Goal: Contribute content: Contribute content

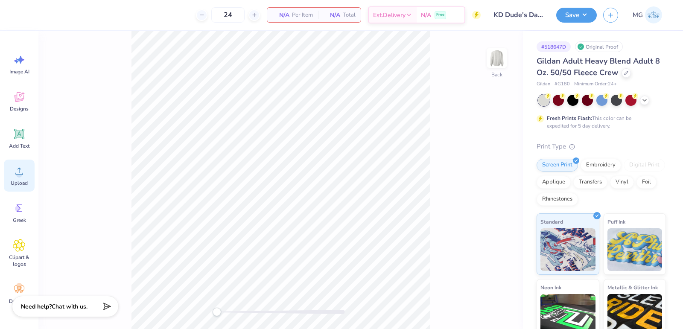
click at [20, 171] on icon at bounding box center [19, 171] width 13 height 13
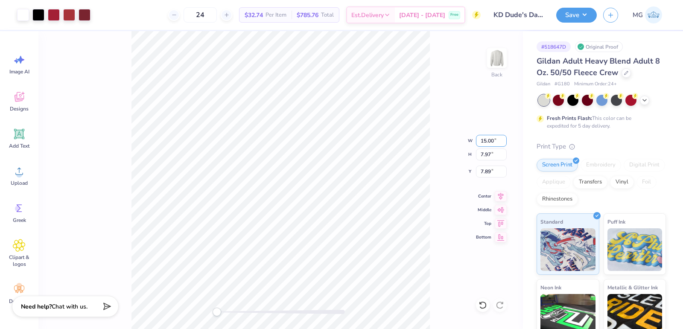
drag, startPoint x: 486, startPoint y: 141, endPoint x: 485, endPoint y: 201, distance: 60.2
click at [486, 141] on input "15.00" at bounding box center [491, 141] width 31 height 12
type input "12.00"
type input "6.37"
type input "3.46"
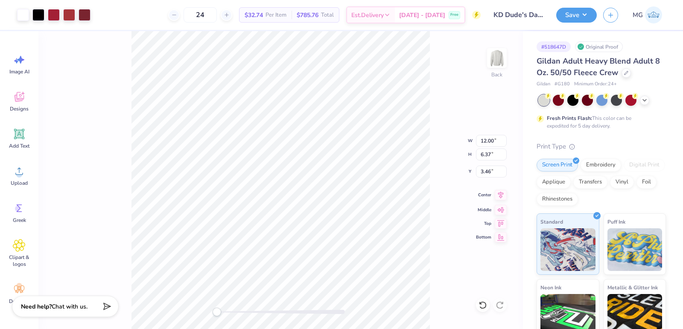
click at [499, 195] on icon at bounding box center [501, 194] width 6 height 7
drag, startPoint x: 490, startPoint y: 173, endPoint x: 492, endPoint y: 223, distance: 50.4
click at [491, 173] on input "3.46" at bounding box center [491, 172] width 31 height 12
type input "3.00"
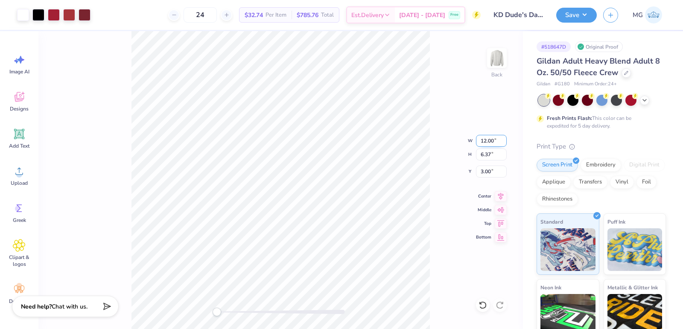
click at [492, 140] on input "12.00" at bounding box center [491, 141] width 31 height 12
type input "12.50"
type input "6.64"
type input "2.87"
click at [490, 170] on input "2.87" at bounding box center [491, 172] width 31 height 12
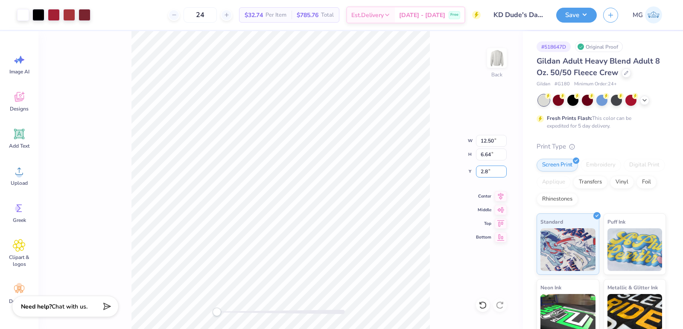
type input "2"
type input "3.00"
click at [584, 14] on button "Save" at bounding box center [576, 13] width 41 height 15
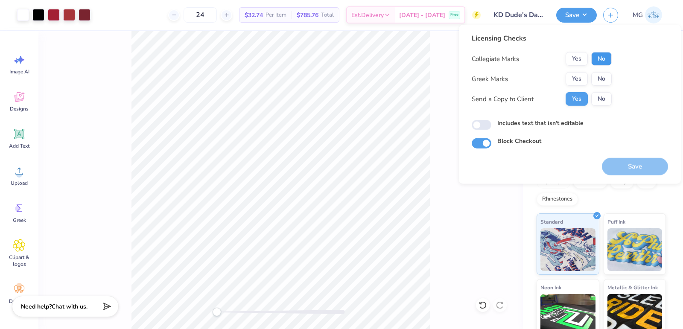
click at [607, 57] on button "No" at bounding box center [601, 59] width 20 height 14
click at [580, 79] on button "Yes" at bounding box center [576, 79] width 22 height 14
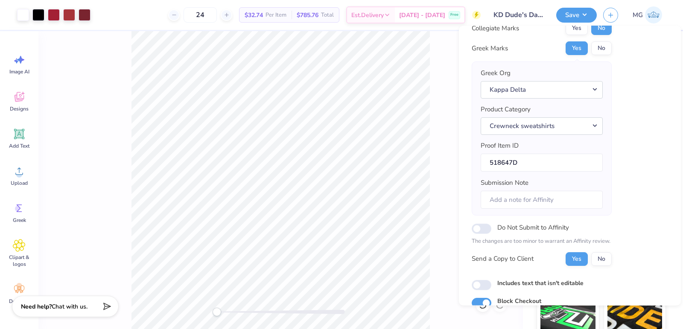
scroll to position [67, 0]
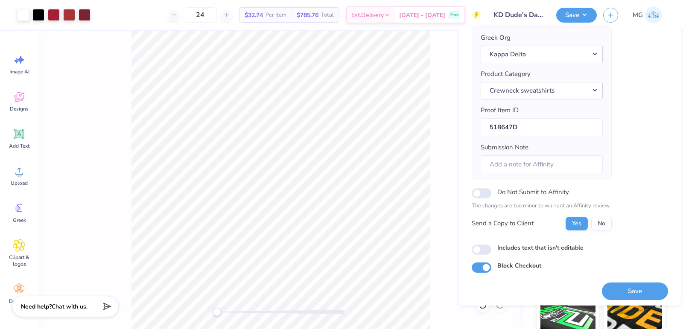
click at [548, 244] on label "Includes text that isn't editable" at bounding box center [540, 247] width 86 height 9
click at [491, 244] on input "Includes text that isn't editable" at bounding box center [482, 249] width 20 height 10
checkbox input "true"
click at [612, 285] on button "Save" at bounding box center [635, 290] width 66 height 17
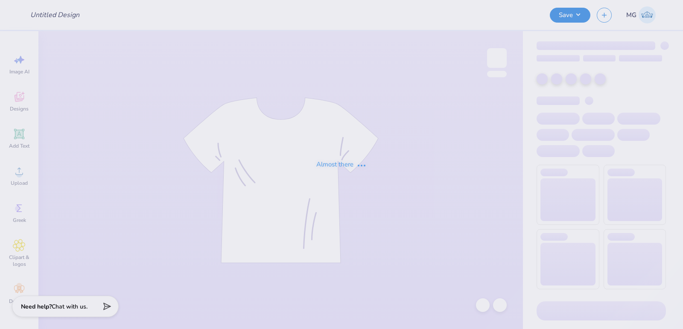
type input "RAM TS 1"
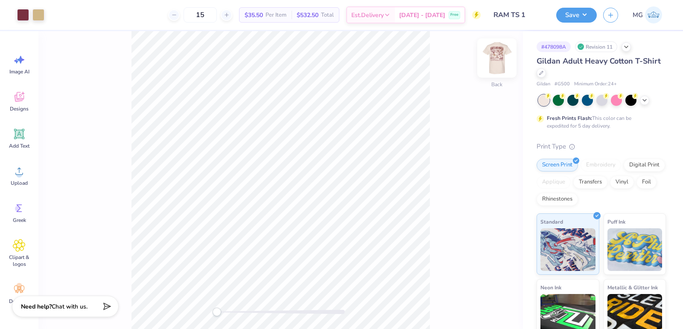
click at [495, 61] on img at bounding box center [497, 58] width 34 height 34
drag, startPoint x: 218, startPoint y: 313, endPoint x: 235, endPoint y: 313, distance: 16.6
click at [235, 313] on div "Accessibility label" at bounding box center [235, 312] width 9 height 9
click at [210, 314] on div "Front" at bounding box center [280, 180] width 484 height 298
click at [265, 319] on div "Front" at bounding box center [280, 180] width 484 height 298
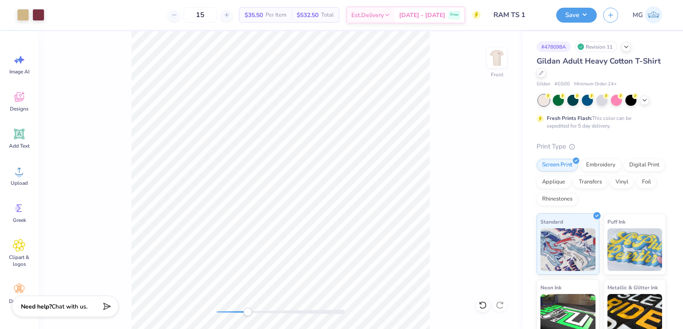
drag, startPoint x: 258, startPoint y: 310, endPoint x: 248, endPoint y: 309, distance: 10.7
click at [248, 309] on div "Accessibility label" at bounding box center [247, 312] width 9 height 9
drag, startPoint x: 242, startPoint y: 312, endPoint x: 236, endPoint y: 312, distance: 6.0
click at [236, 312] on div at bounding box center [281, 312] width 128 height 4
click at [237, 312] on div at bounding box center [281, 312] width 128 height 4
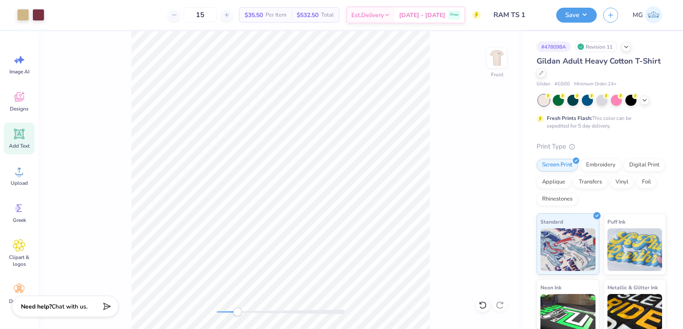
click at [21, 143] on span "Add Text" at bounding box center [19, 146] width 20 height 7
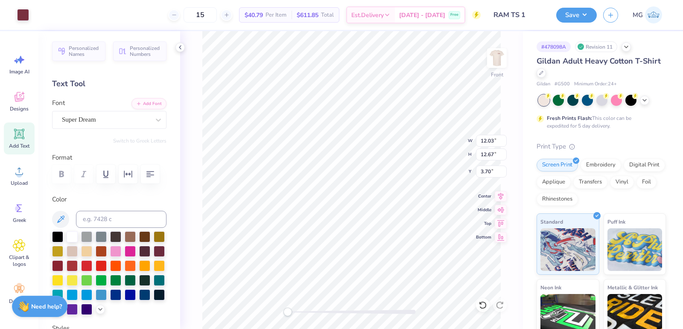
type input "3.57"
click at [481, 305] on icon at bounding box center [482, 305] width 9 height 9
type textarea "Paid for by SGA"
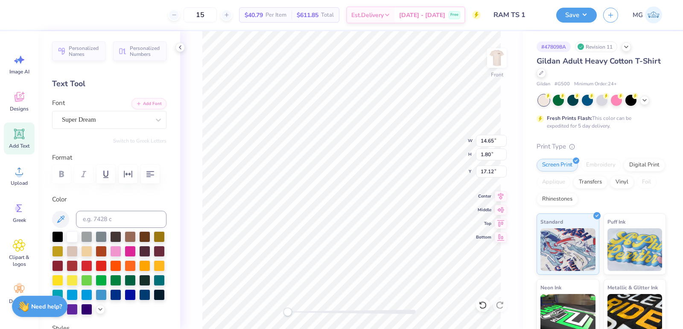
type input "14.65"
type input "1.80"
type input "17.12"
click at [61, 224] on icon at bounding box center [60, 219] width 10 height 10
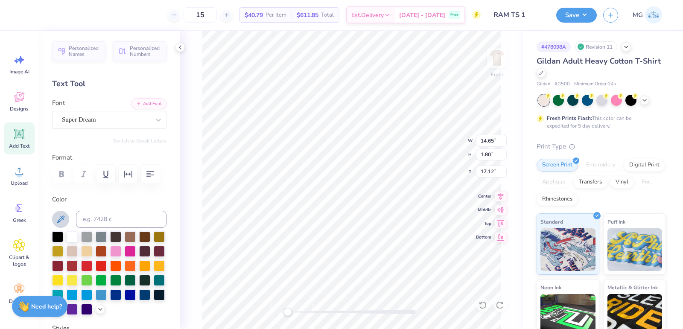
click at [294, 311] on div at bounding box center [352, 312] width 128 height 4
drag, startPoint x: 286, startPoint y: 311, endPoint x: 294, endPoint y: 313, distance: 8.0
click at [294, 313] on div "Accessibility label" at bounding box center [294, 312] width 9 height 9
click at [299, 314] on div "Accessibility label" at bounding box center [294, 312] width 9 height 9
type input "6.47"
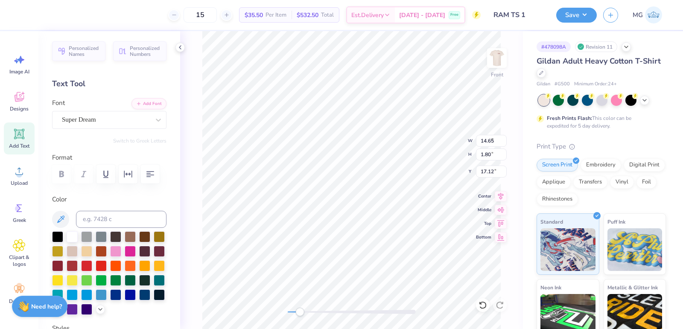
type input "0.79"
type input "18.12"
click at [144, 102] on button "Add Font" at bounding box center [148, 102] width 35 height 11
type input "3.79"
type input "0.47"
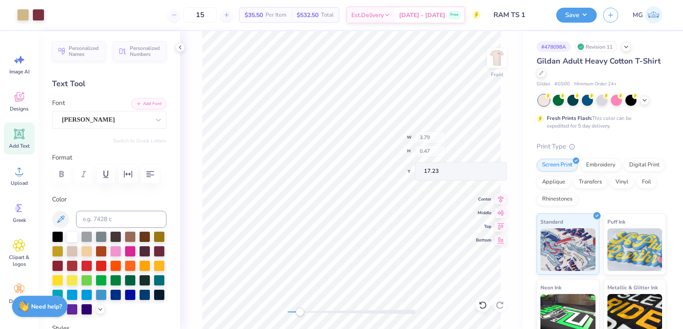
type input "17.23"
type input "3.19"
type input "0.39"
type input "16.64"
click at [503, 197] on icon at bounding box center [501, 195] width 12 height 10
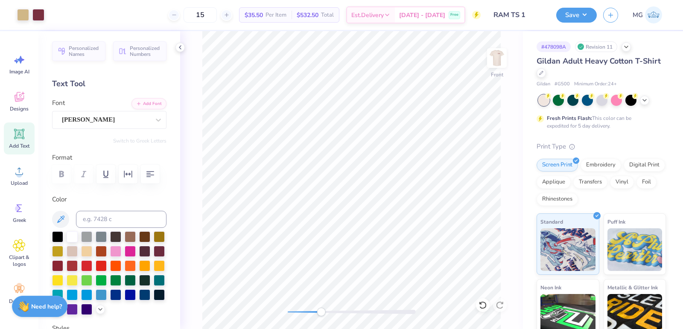
drag, startPoint x: 302, startPoint y: 310, endPoint x: 321, endPoint y: 314, distance: 19.2
click at [321, 314] on div "Accessibility label" at bounding box center [321, 312] width 9 height 9
type input "2.58"
type input "0.32"
click at [502, 195] on icon at bounding box center [501, 195] width 12 height 10
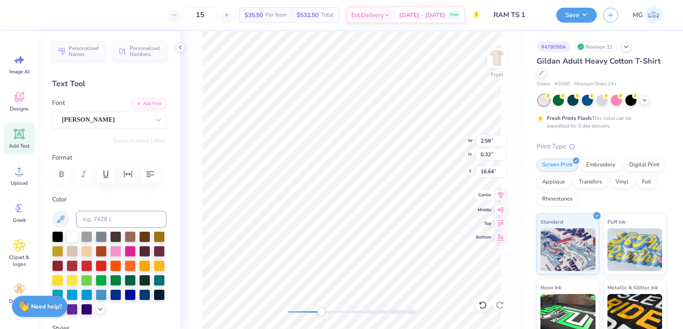
click at [502, 195] on icon at bounding box center [501, 195] width 12 height 10
click at [500, 196] on icon at bounding box center [501, 195] width 12 height 10
drag, startPoint x: 322, startPoint y: 311, endPoint x: 295, endPoint y: 308, distance: 27.0
click at [312, 309] on div "Accessibility label" at bounding box center [316, 312] width 9 height 9
click at [295, 308] on div at bounding box center [352, 312] width 128 height 9
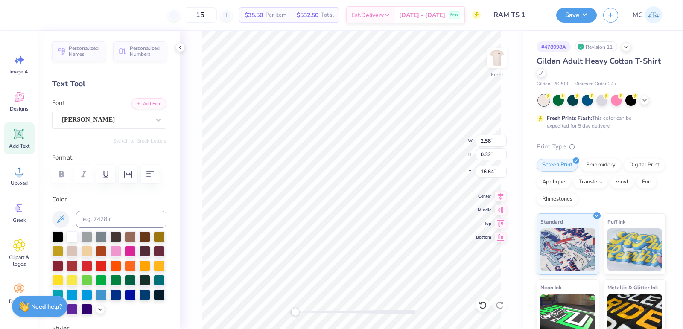
click at [291, 311] on div "Accessibility label" at bounding box center [295, 312] width 9 height 9
type input "12.50"
type input "14.00"
type input "3.00"
drag, startPoint x: 291, startPoint y: 310, endPoint x: 308, endPoint y: 309, distance: 16.6
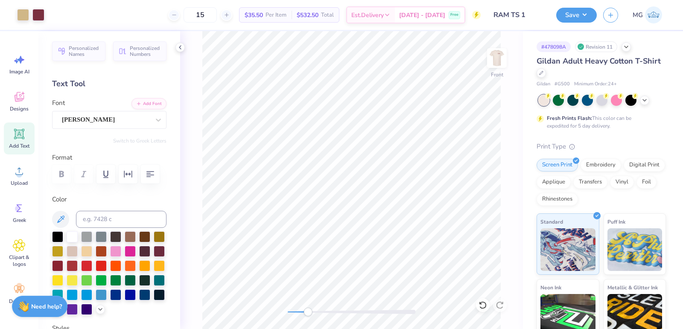
click at [308, 309] on div "Accessibility label" at bounding box center [307, 312] width 9 height 9
click at [304, 311] on div "Accessibility label" at bounding box center [307, 312] width 9 height 9
click at [293, 310] on div "Accessibility label" at bounding box center [293, 312] width 9 height 9
click at [306, 314] on div "Accessibility label" at bounding box center [301, 312] width 9 height 9
click at [307, 313] on div "Accessibility label" at bounding box center [307, 312] width 9 height 9
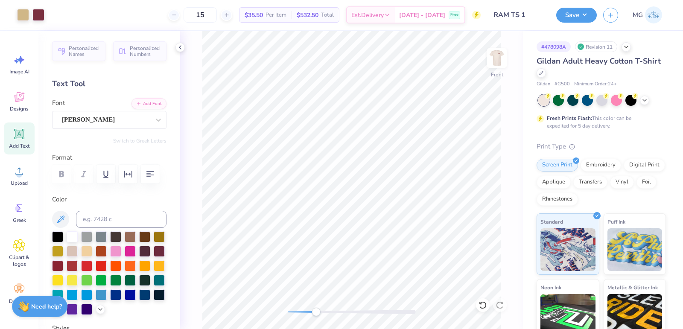
drag, startPoint x: 308, startPoint y: 312, endPoint x: 316, endPoint y: 315, distance: 8.5
click at [316, 315] on div "Accessibility label" at bounding box center [316, 312] width 9 height 9
drag, startPoint x: 317, startPoint y: 310, endPoint x: 309, endPoint y: 310, distance: 7.3
click at [309, 310] on div "Accessibility label" at bounding box center [309, 312] width 9 height 9
click at [143, 106] on button "Add Font" at bounding box center [148, 102] width 35 height 11
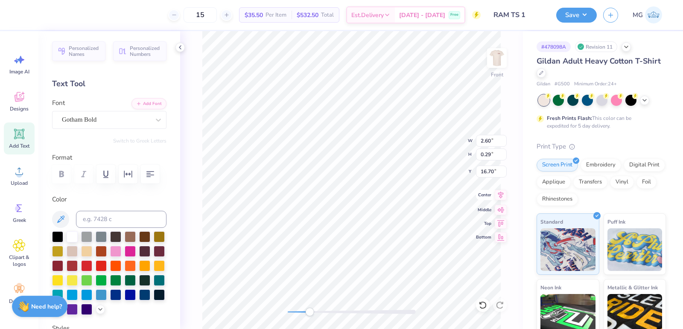
click at [503, 196] on icon at bounding box center [501, 195] width 12 height 10
drag, startPoint x: 488, startPoint y: 141, endPoint x: 494, endPoint y: 175, distance: 34.2
click at [488, 141] on input "2.60" at bounding box center [491, 141] width 31 height 12
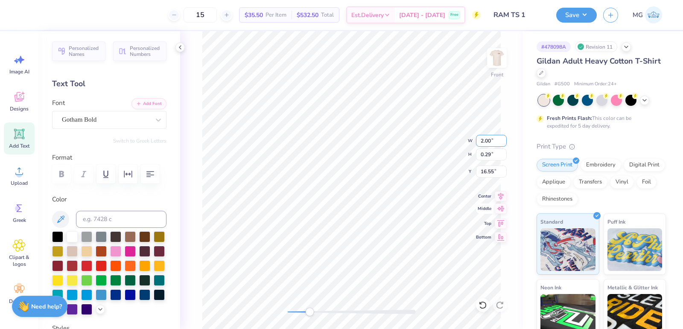
type input "2.00"
type input "0.23"
type input "16.58"
click at [291, 311] on div "Accessibility label" at bounding box center [291, 312] width 9 height 9
click at [296, 311] on div at bounding box center [352, 312] width 128 height 4
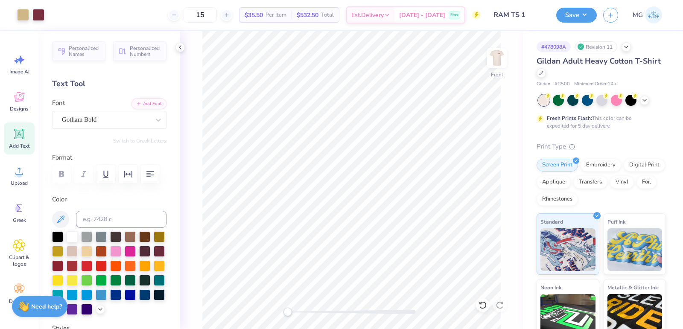
click at [282, 308] on div "Front" at bounding box center [351, 180] width 343 height 298
click at [501, 195] on icon at bounding box center [501, 194] width 6 height 7
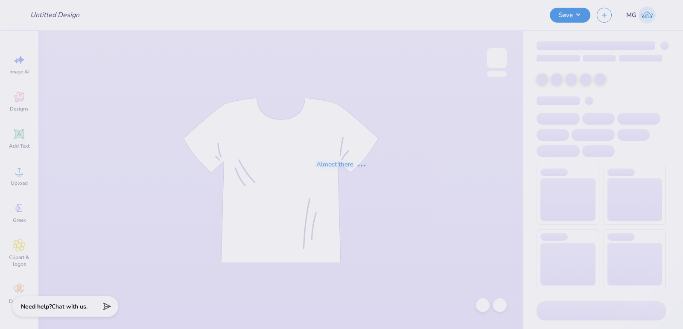
type input "RAM TS 1"
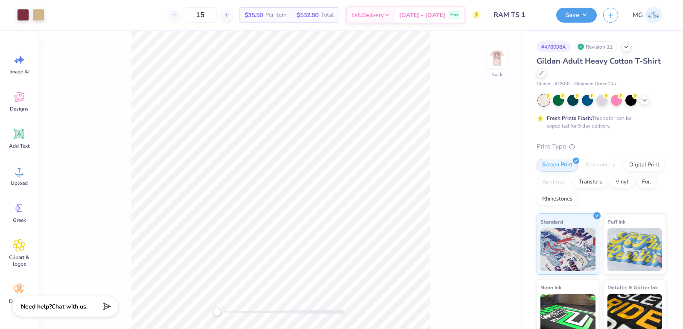
click at [492, 62] on img at bounding box center [496, 58] width 17 height 17
click at [434, 205] on div "Front" at bounding box center [280, 180] width 484 height 298
drag, startPoint x: 223, startPoint y: 312, endPoint x: 236, endPoint y: 313, distance: 12.8
click at [236, 313] on div "Accessibility label" at bounding box center [236, 312] width 9 height 9
click at [20, 142] on div "Add Text" at bounding box center [19, 138] width 31 height 32
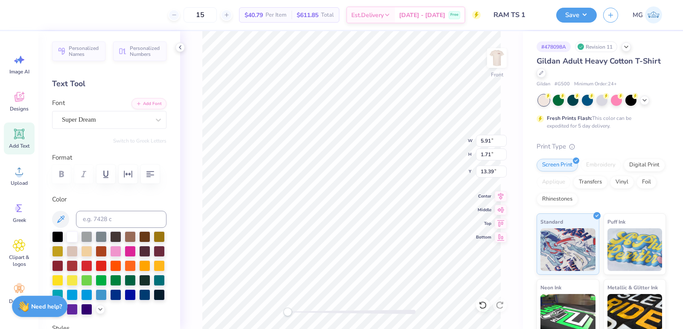
scroll to position [7, 1]
paste textarea "Paid for by SGA"
type textarea "Paid for by SGA"
type input "14.65"
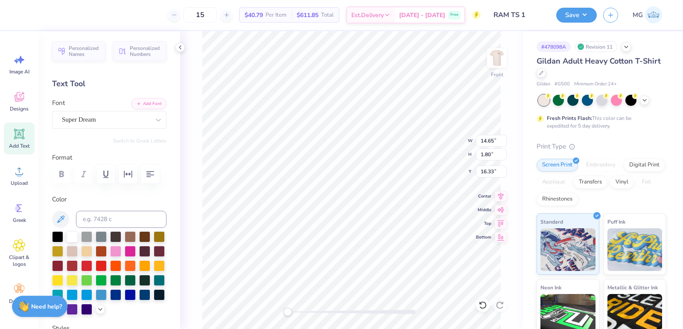
type input "1.80"
type input "16.33"
type input "5.03"
type input "0.62"
type input "17.51"
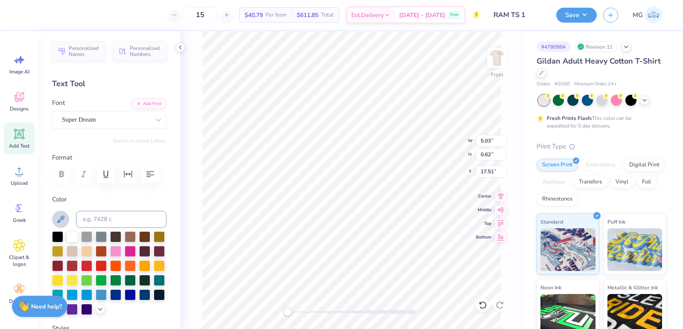
click at [61, 224] on icon at bounding box center [60, 219] width 10 height 10
click at [142, 102] on button "Add Font" at bounding box center [148, 102] width 35 height 11
click at [311, 318] on div "Front W 5.03 5.03 " H 0.62 0.62 " Y 17.51 17.51 " Center Middle Top Bottom" at bounding box center [351, 180] width 343 height 298
type input "2.74"
type input "0.31"
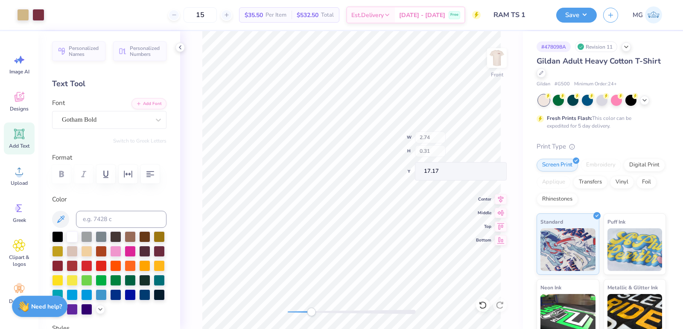
type input "17.17"
click at [502, 197] on icon at bounding box center [501, 195] width 12 height 10
drag, startPoint x: 312, startPoint y: 314, endPoint x: 308, endPoint y: 312, distance: 4.4
click at [308, 312] on div "Accessibility label" at bounding box center [307, 312] width 9 height 9
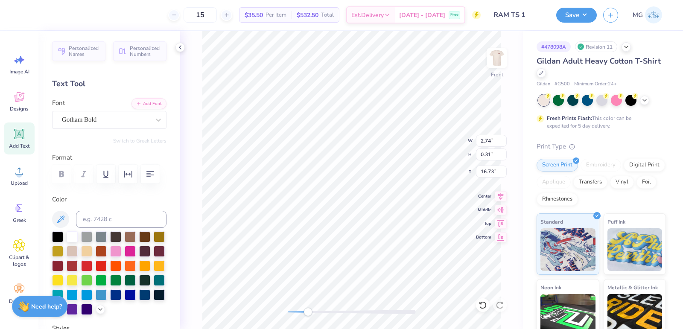
type input "2.42"
type input "0.27"
click at [304, 311] on div "Accessibility label" at bounding box center [307, 312] width 9 height 9
click at [268, 311] on div "Front" at bounding box center [351, 180] width 343 height 298
click at [589, 18] on button "Save" at bounding box center [576, 13] width 41 height 15
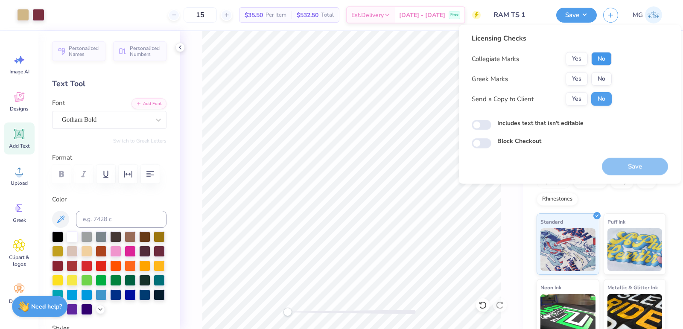
click at [603, 57] on button "No" at bounding box center [601, 59] width 20 height 14
click at [579, 74] on button "Yes" at bounding box center [576, 79] width 22 height 14
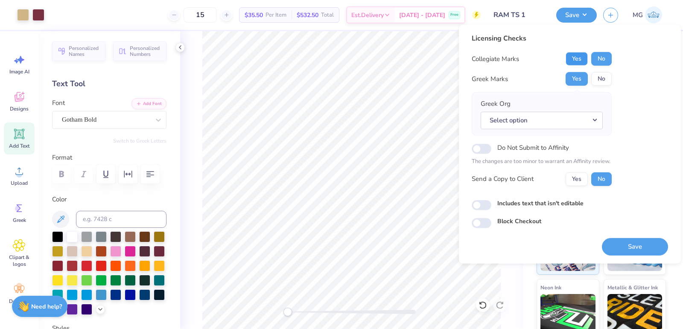
click at [580, 55] on button "Yes" at bounding box center [576, 59] width 22 height 14
click at [600, 76] on button "No" at bounding box center [601, 79] width 20 height 14
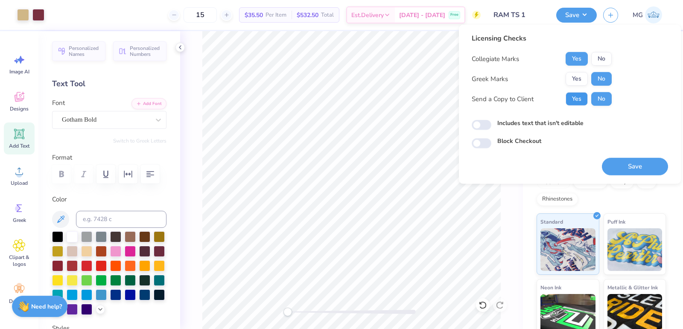
click at [584, 94] on button "Yes" at bounding box center [576, 99] width 22 height 14
click at [483, 123] on input "Includes text that isn't editable" at bounding box center [482, 125] width 20 height 10
checkbox input "true"
click at [617, 160] on button "Save" at bounding box center [635, 166] width 66 height 17
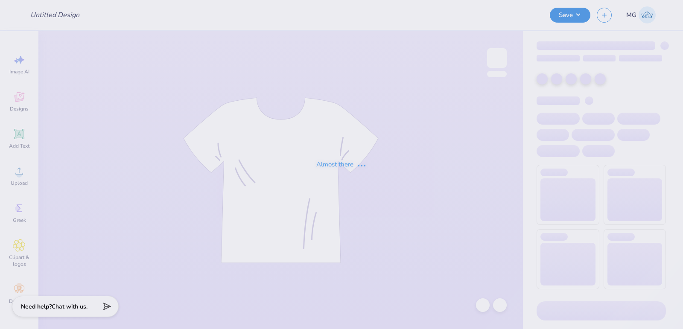
type input "Best Buddies T shirts"
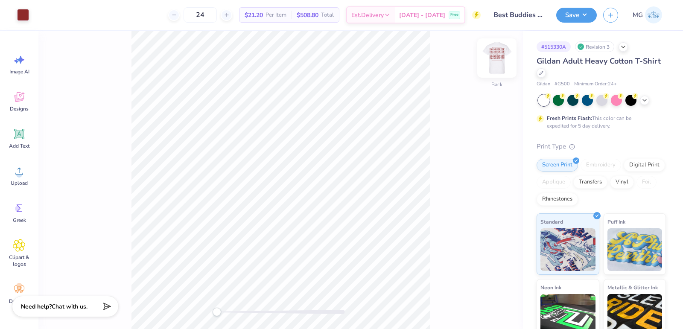
click at [491, 60] on img at bounding box center [497, 58] width 34 height 34
click at [437, 91] on div "Front" at bounding box center [280, 180] width 484 height 298
click at [500, 58] on img at bounding box center [497, 58] width 34 height 34
click at [499, 61] on img at bounding box center [497, 58] width 34 height 34
click at [501, 61] on img at bounding box center [497, 58] width 34 height 34
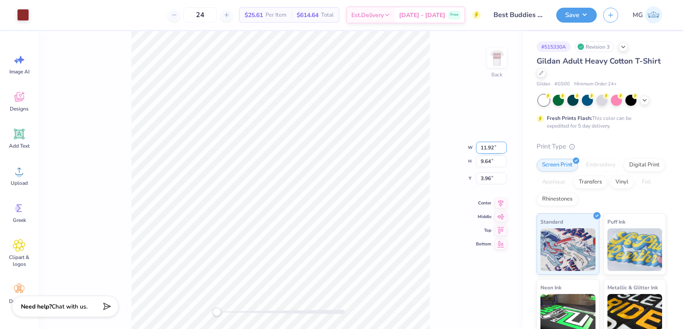
click at [493, 148] on input "11.92" at bounding box center [491, 148] width 31 height 12
type input "11.00"
type input "8.89"
type input "4.33"
click at [491, 169] on input "4.33" at bounding box center [491, 172] width 31 height 12
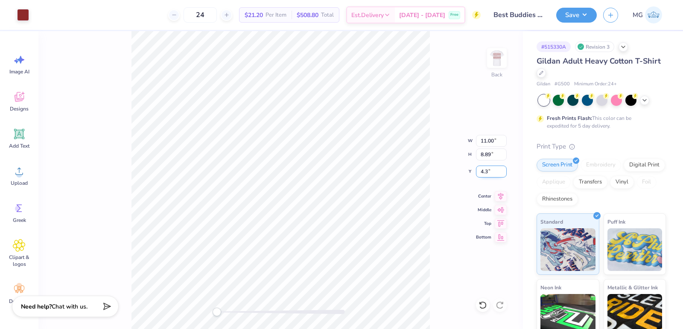
type input "4"
type input "3.00"
click at [435, 246] on div "Back" at bounding box center [280, 180] width 484 height 298
click at [501, 195] on icon at bounding box center [501, 195] width 12 height 10
click at [501, 194] on icon at bounding box center [501, 195] width 12 height 10
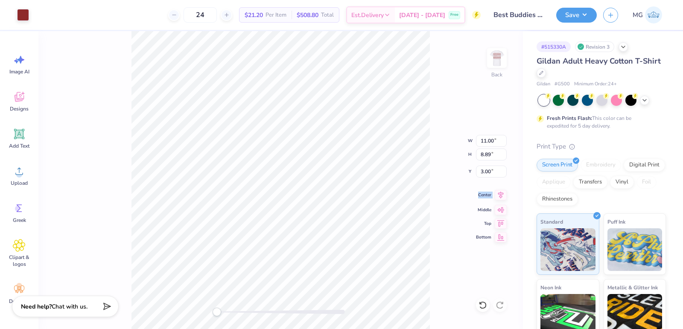
click at [501, 194] on icon at bounding box center [501, 195] width 12 height 10
click at [498, 63] on img at bounding box center [497, 58] width 34 height 34
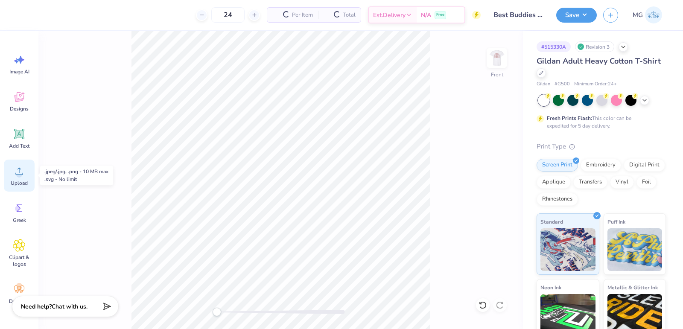
click at [21, 171] on icon at bounding box center [19, 171] width 13 height 13
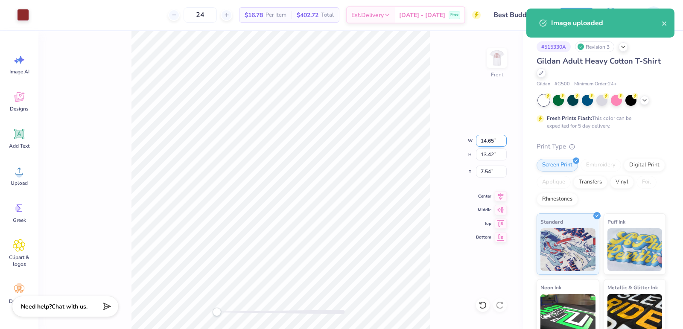
click at [492, 139] on input "14.65" at bounding box center [491, 141] width 31 height 12
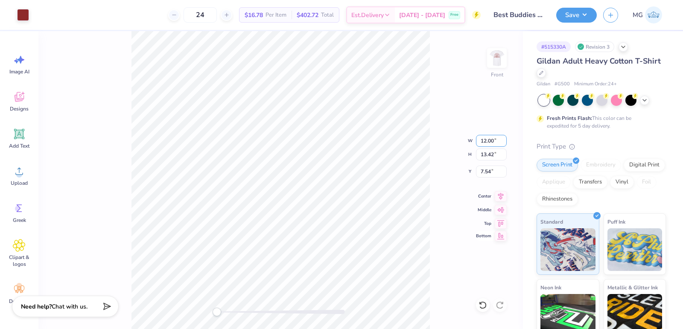
type input "12.00"
type input "10.99"
type input "8.75"
click at [489, 169] on input "8.75" at bounding box center [491, 172] width 31 height 12
type input "8"
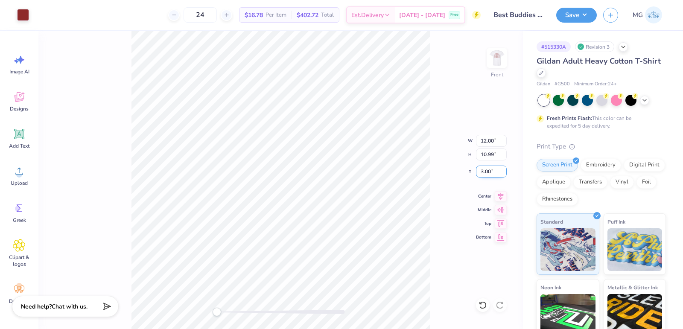
type input "3.00"
click at [502, 198] on icon at bounding box center [501, 195] width 12 height 10
click at [429, 174] on div "Front W 12.00 12.00 " H 10.99 10.99 " Y 3.00 3.00 " Center Middle Top Bottom" at bounding box center [280, 180] width 484 height 298
click at [496, 59] on img at bounding box center [497, 58] width 34 height 34
click at [590, 9] on button "Save" at bounding box center [576, 13] width 41 height 15
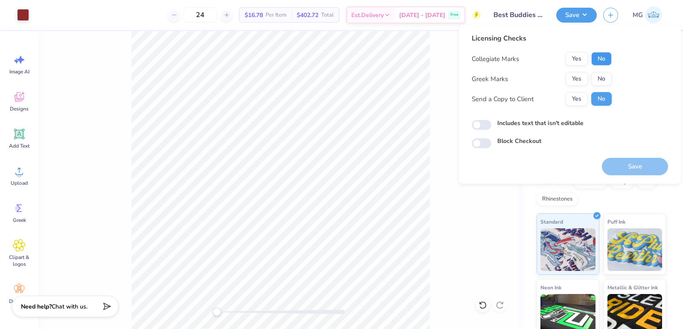
click at [598, 61] on button "No" at bounding box center [601, 59] width 20 height 14
click at [596, 77] on button "No" at bounding box center [601, 79] width 20 height 14
click at [581, 94] on button "Yes" at bounding box center [576, 99] width 22 height 14
click at [519, 117] on div "Licensing Checks Collegiate Marks Yes No Greek Marks Yes No Send a Copy to Clie…" at bounding box center [570, 90] width 196 height 115
click at [518, 122] on label "Includes text that isn't editable" at bounding box center [540, 123] width 86 height 9
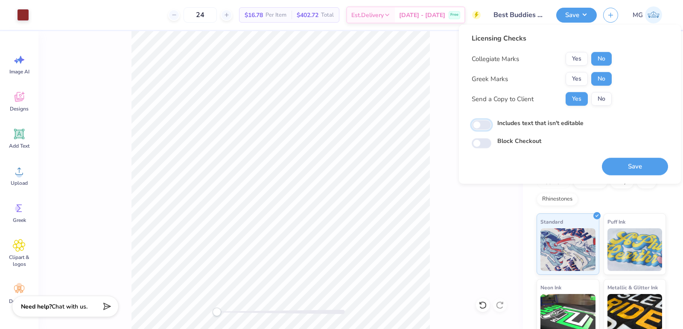
click at [491, 122] on input "Includes text that isn't editable" at bounding box center [482, 125] width 20 height 10
checkbox input "true"
click at [625, 161] on button "Save" at bounding box center [635, 166] width 66 height 17
